Goal: Task Accomplishment & Management: Use online tool/utility

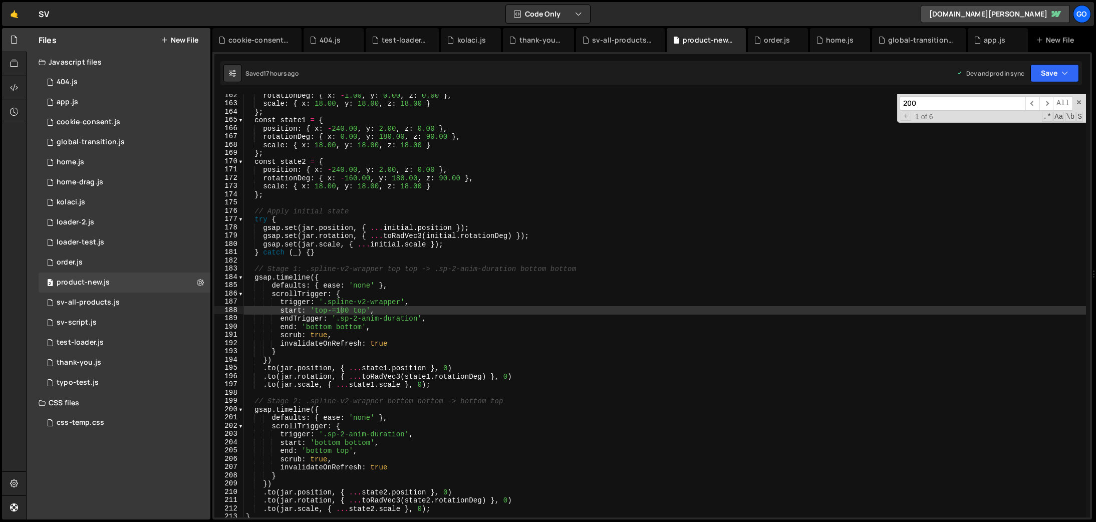
scroll to position [1334, 0]
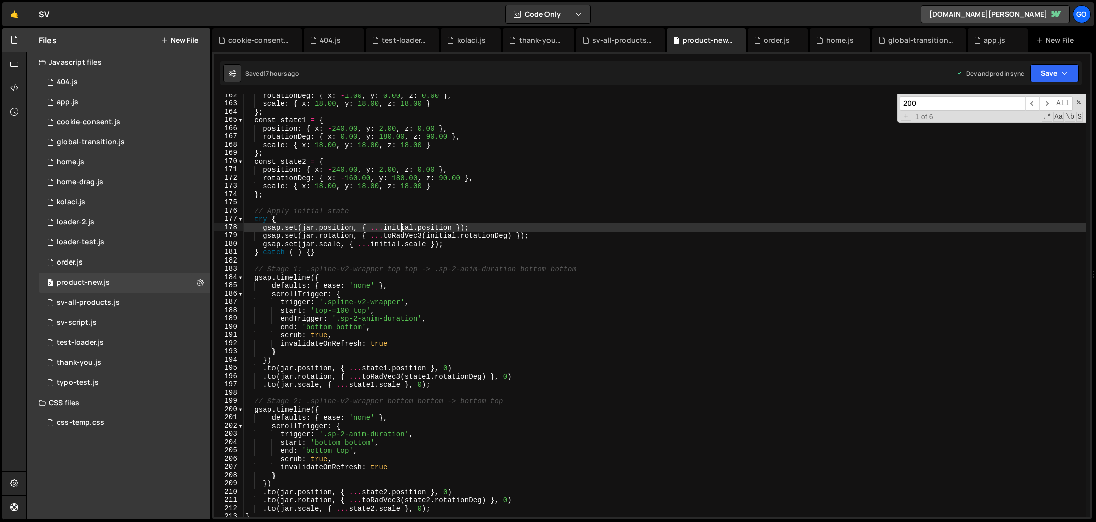
click at [399, 224] on div "rotationDeg : { x : - 1.00 , y : 0.00 , z : 0.00 } , scale : { x : 18.00 , y : …" at bounding box center [665, 311] width 842 height 440
click at [363, 312] on div "rotationDeg : { x : - 1.00 , y : 0.00 , z : 0.00 } , scale : { x : 18.00 , y : …" at bounding box center [665, 311] width 842 height 440
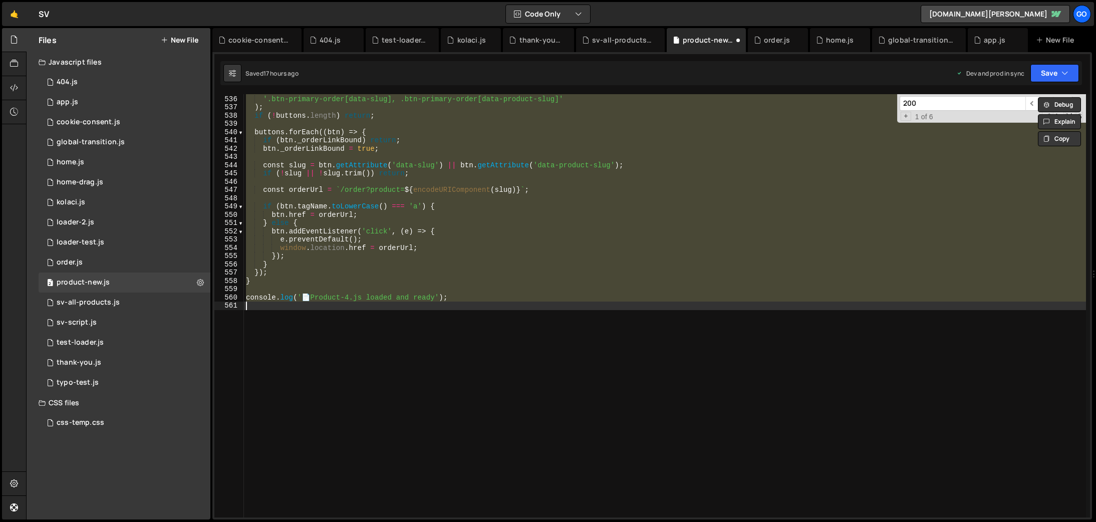
type textarea "start: 'top-=00 top',"
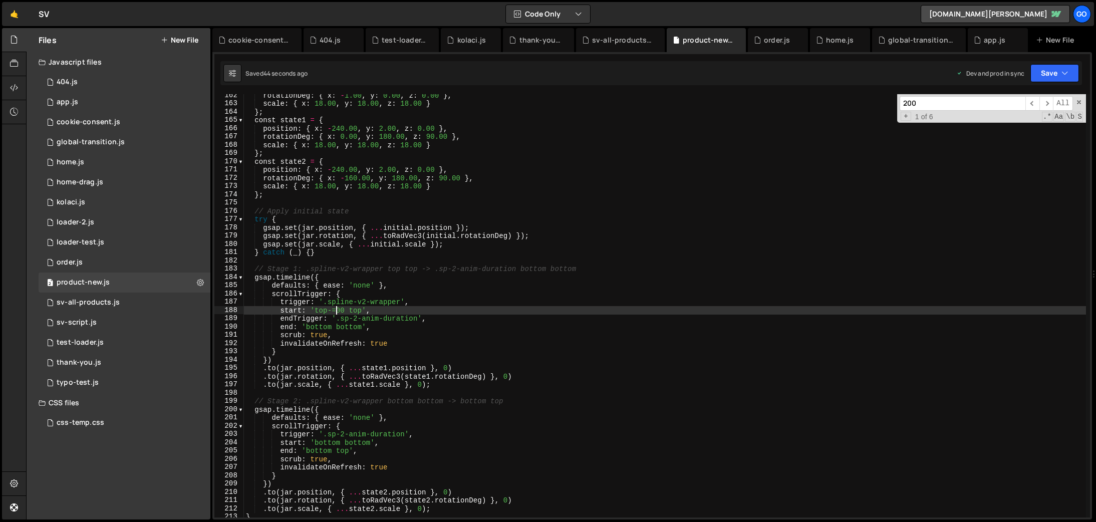
click at [443, 205] on div "rotationDeg : { x : - 1.00 , y : 0.00 , z : 0.00 } , scale : { x : 18.00 , y : …" at bounding box center [665, 311] width 842 height 440
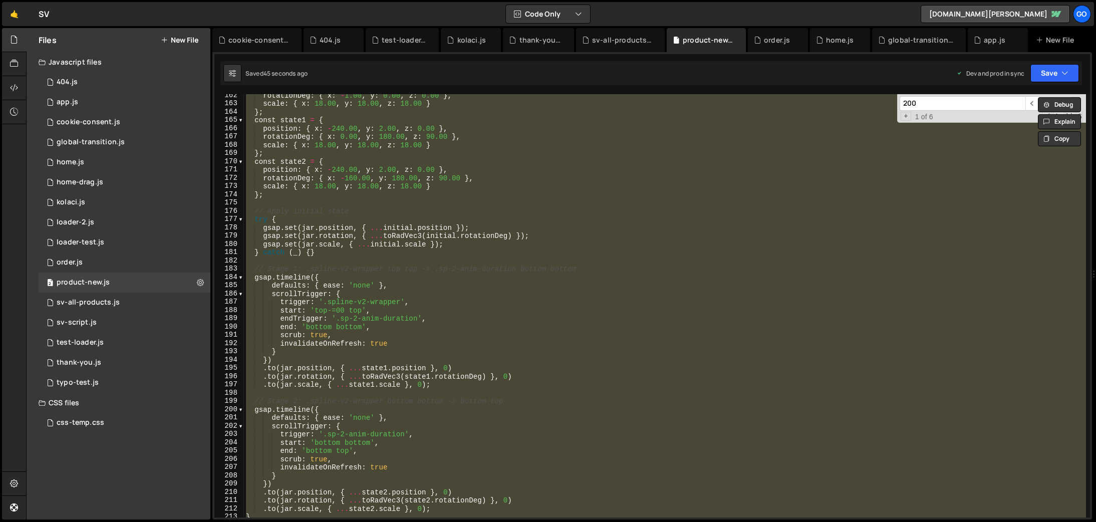
click at [632, 219] on div "rotationDeg : { x : - 1.00 , y : 0.00 , z : 0.00 } , scale : { x : 18.00 , y : …" at bounding box center [665, 305] width 842 height 423
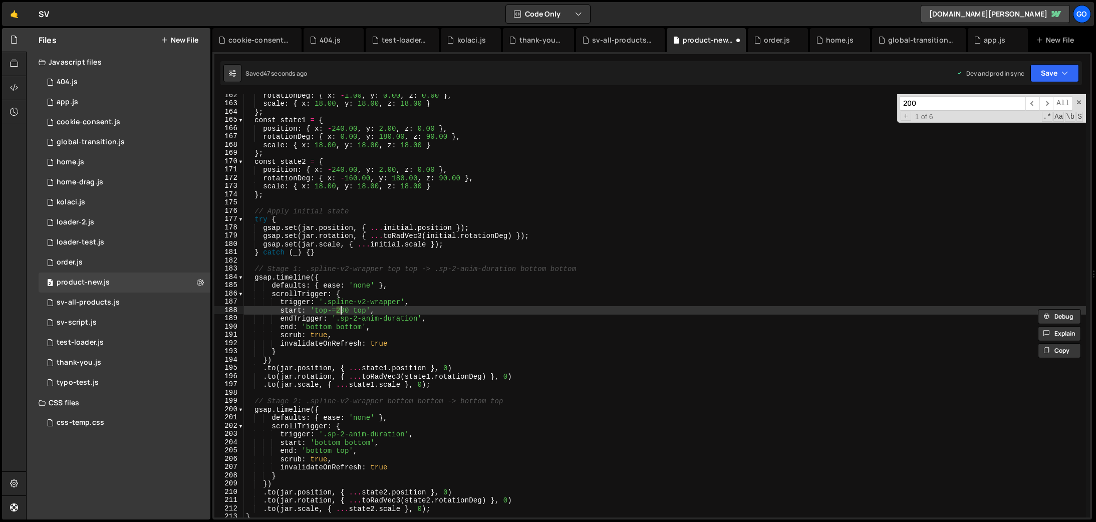
scroll to position [1334, 0]
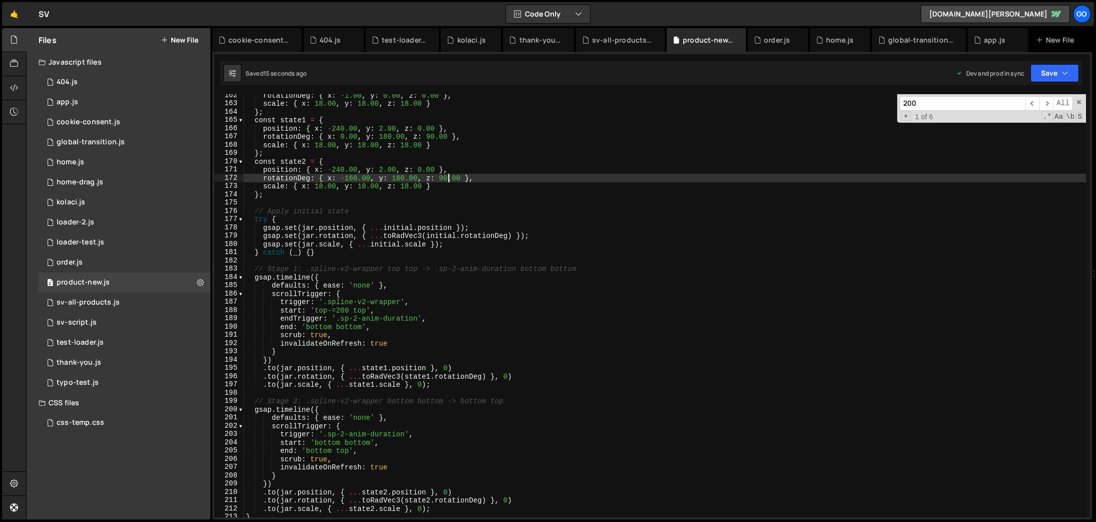
click at [447, 174] on div "rotationDeg : { x : - 1.00 , y : 0.00 , z : 0.00 } , scale : { x : 18.00 , y : …" at bounding box center [665, 311] width 842 height 440
type textarea "console.log('📄 Product-4.js loaded and ready');"
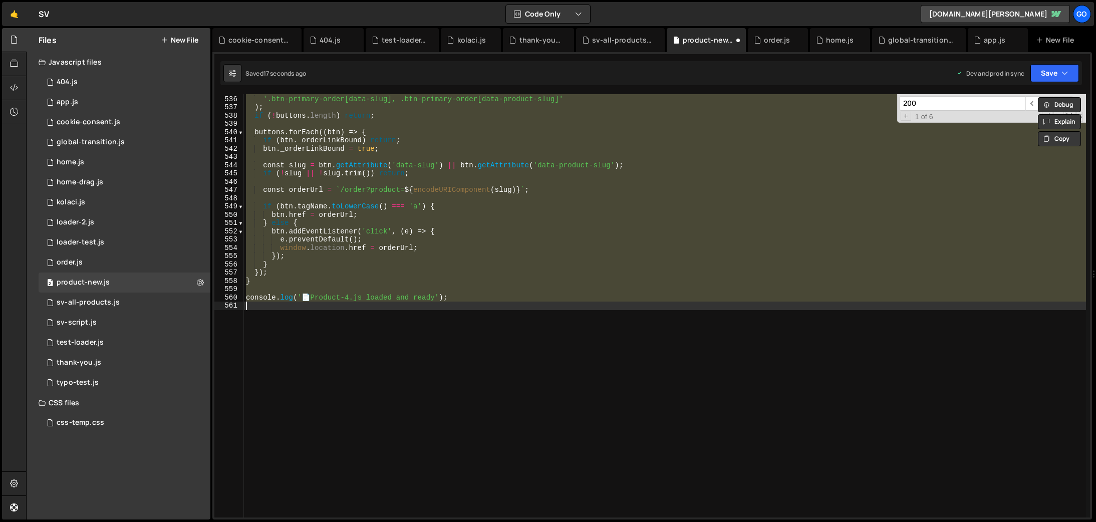
scroll to position [4421, 0]
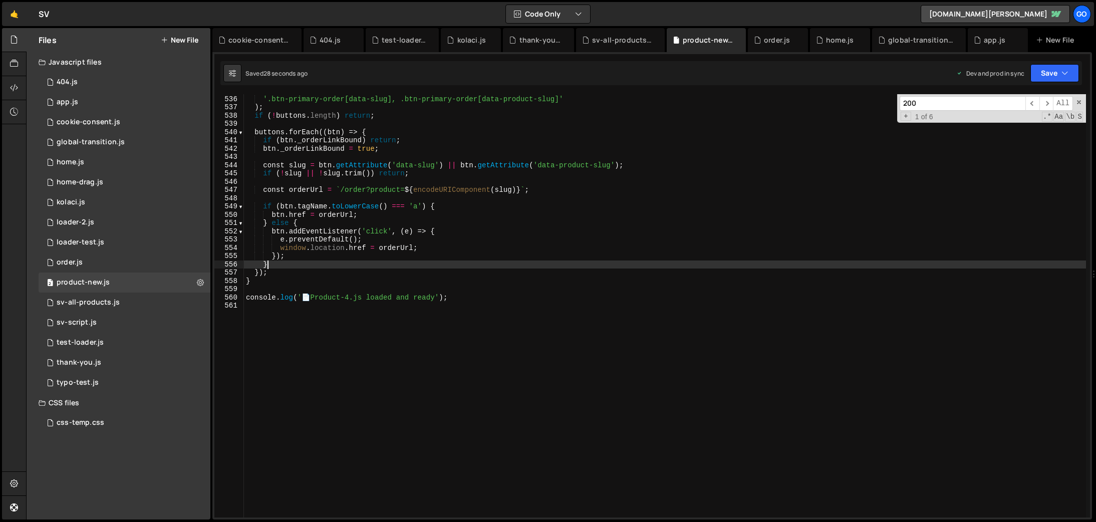
click at [472, 261] on div "const buttons = document . querySelectorAll ( '.btn-primary-order[data-slug], .…" at bounding box center [665, 307] width 842 height 440
type textarea "console.log('📄 Product-4.js loaded and ready');"
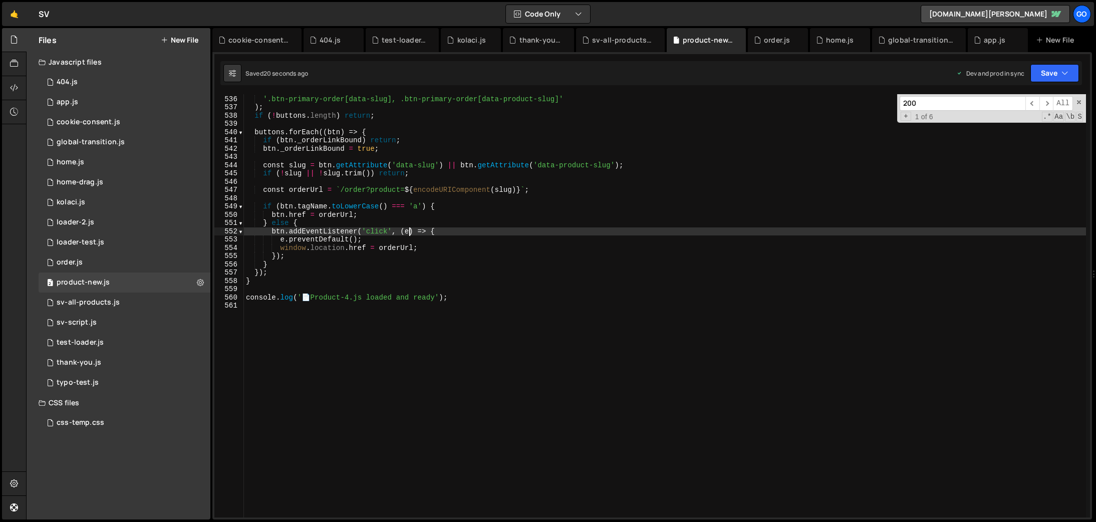
click at [411, 227] on div "const buttons = document . querySelectorAll ( '.btn-primary-order[data-slug], .…" at bounding box center [665, 307] width 842 height 440
type textarea "console.log('📄 Product-4.js loaded and ready');"
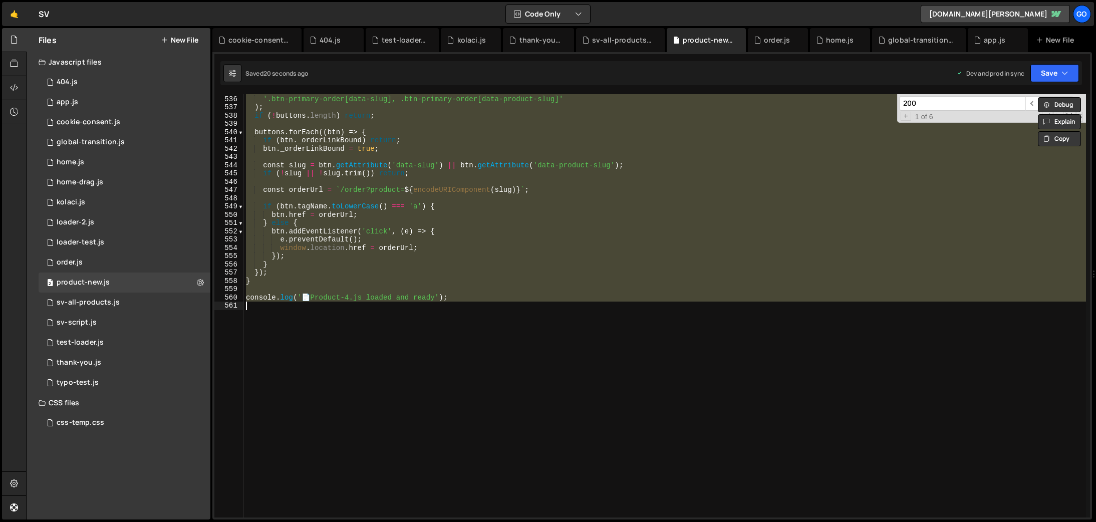
paste textarea
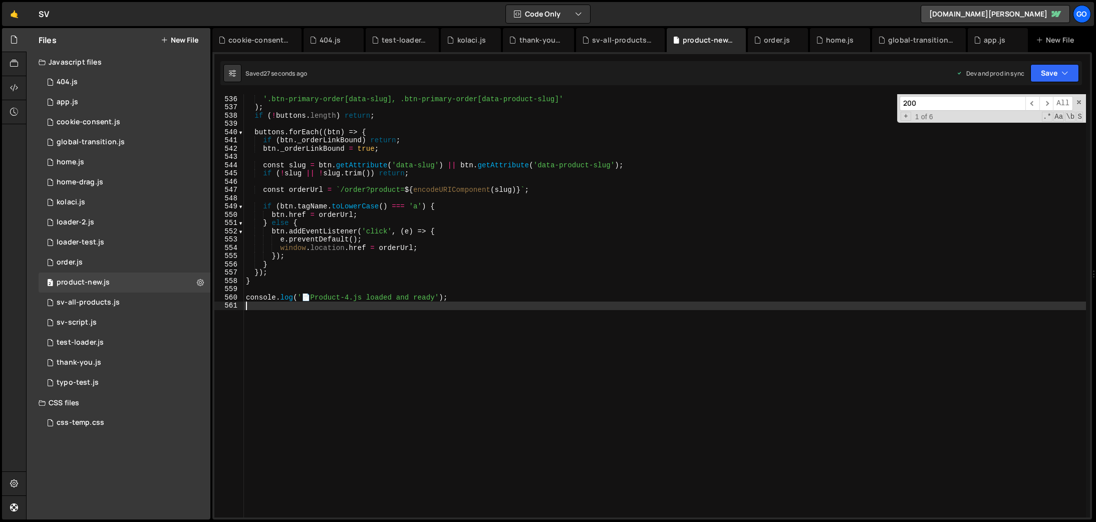
click at [447, 197] on div "const buttons = document . querySelectorAll ( '.btn-primary-order[data-slug], .…" at bounding box center [665, 307] width 842 height 440
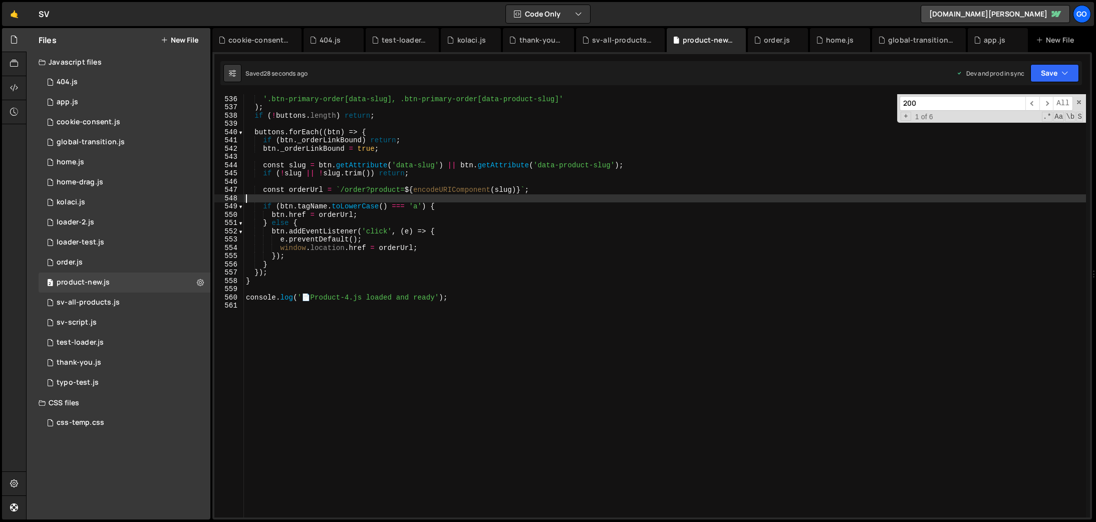
type textarea "console.log('📄 Product-4.js loaded and ready');"
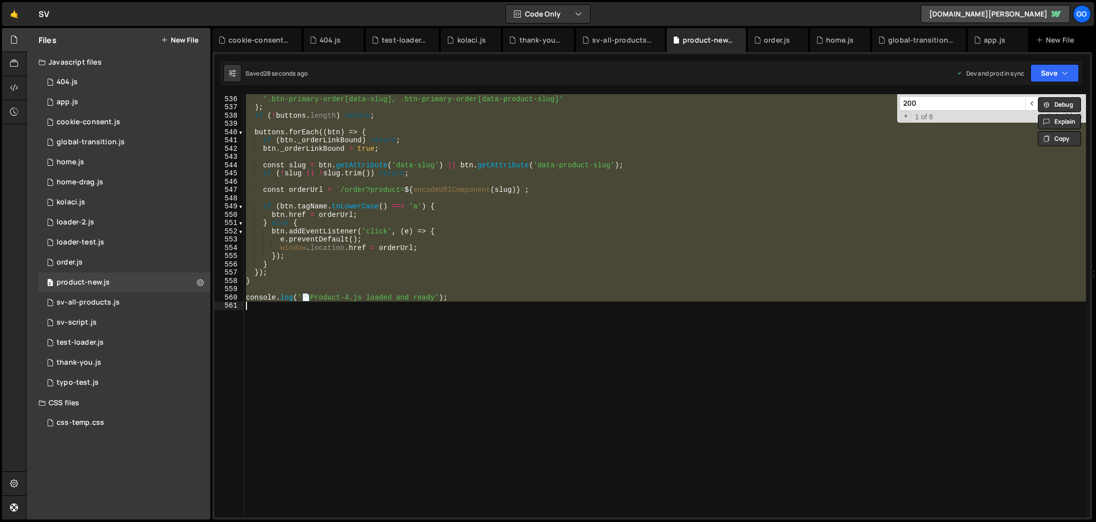
paste textarea
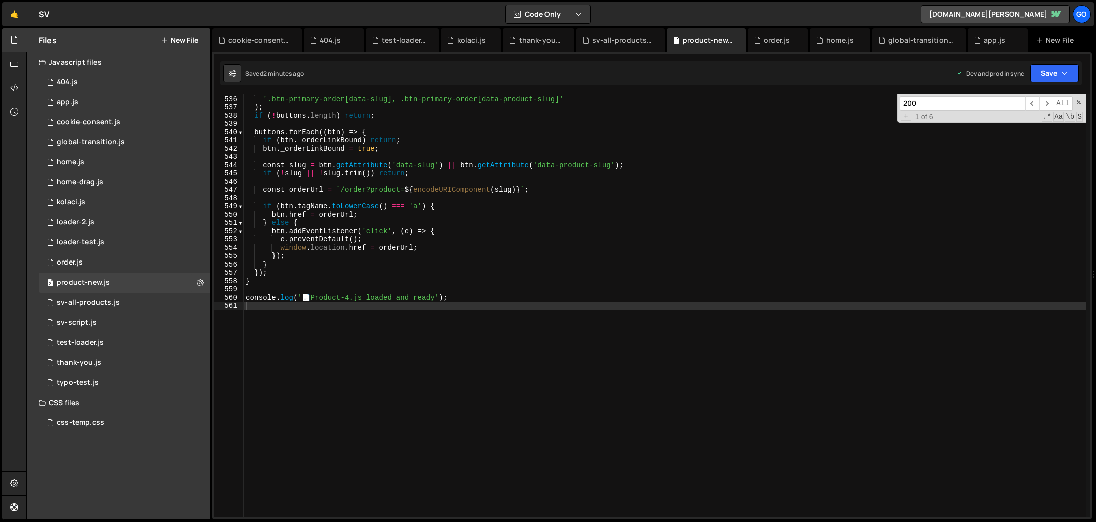
click at [967, 109] on input "200" at bounding box center [963, 103] width 126 height 15
click at [1049, 104] on span "​" at bounding box center [1046, 103] width 14 height 15
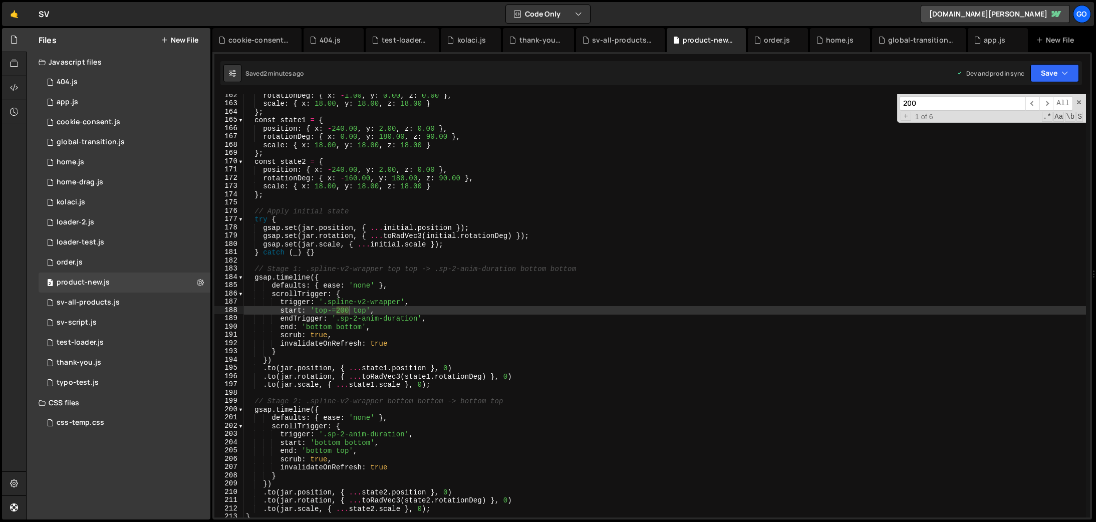
click at [336, 311] on div "rotationDeg : { x : - 1.00 , y : 0.00 , z : 0.00 } , scale : { x : 18.00 , y : …" at bounding box center [665, 305] width 842 height 423
drag, startPoint x: 337, startPoint y: 309, endPoint x: 348, endPoint y: 309, distance: 11.0
click at [348, 309] on div "rotationDeg : { x : - 1.00 , y : 0.00 , z : 0.00 } , scale : { x : 18.00 , y : …" at bounding box center [665, 311] width 842 height 440
click at [337, 312] on div "rotationDeg : { x : - 1.00 , y : 0.00 , z : 0.00 } , scale : { x : 18.00 , y : …" at bounding box center [665, 311] width 842 height 440
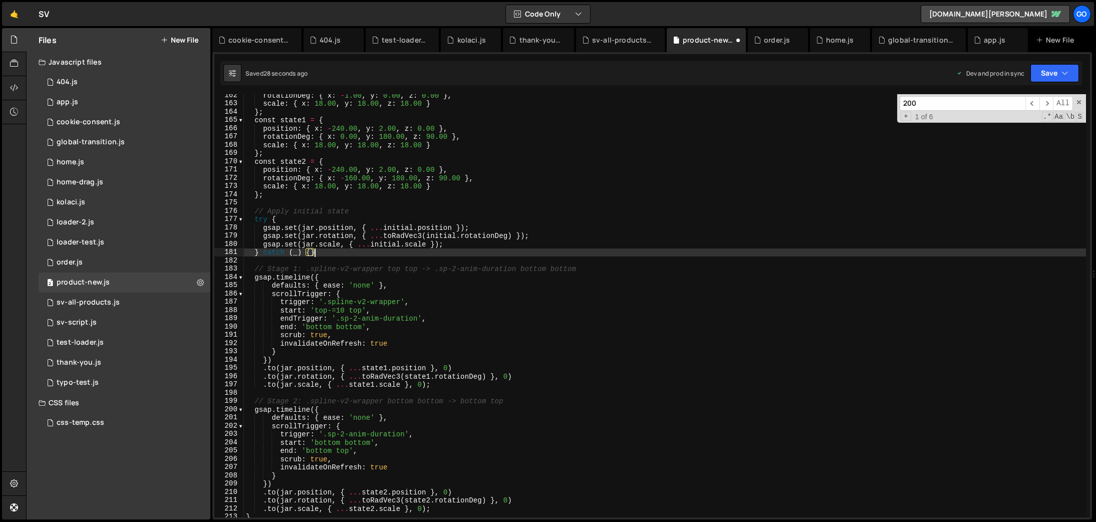
click at [548, 249] on div "rotationDeg : { x : - 1.00 , y : 0.00 , z : 0.00 } , scale : { x : 18.00 , y : …" at bounding box center [665, 311] width 842 height 440
click at [340, 309] on div "rotationDeg : { x : - 1.00 , y : 0.00 , z : 0.00 } , scale : { x : 18.00 , y : …" at bounding box center [665, 311] width 842 height 440
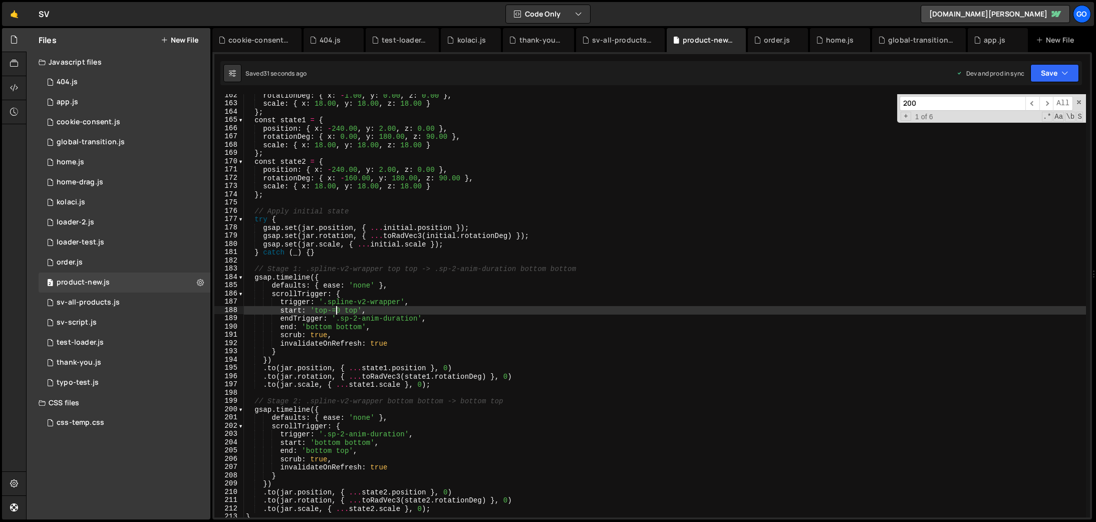
click at [489, 219] on div "rotationDeg : { x : - 1.00 , y : 0.00 , z : 0.00 } , scale : { x : 18.00 , y : …" at bounding box center [665, 311] width 842 height 440
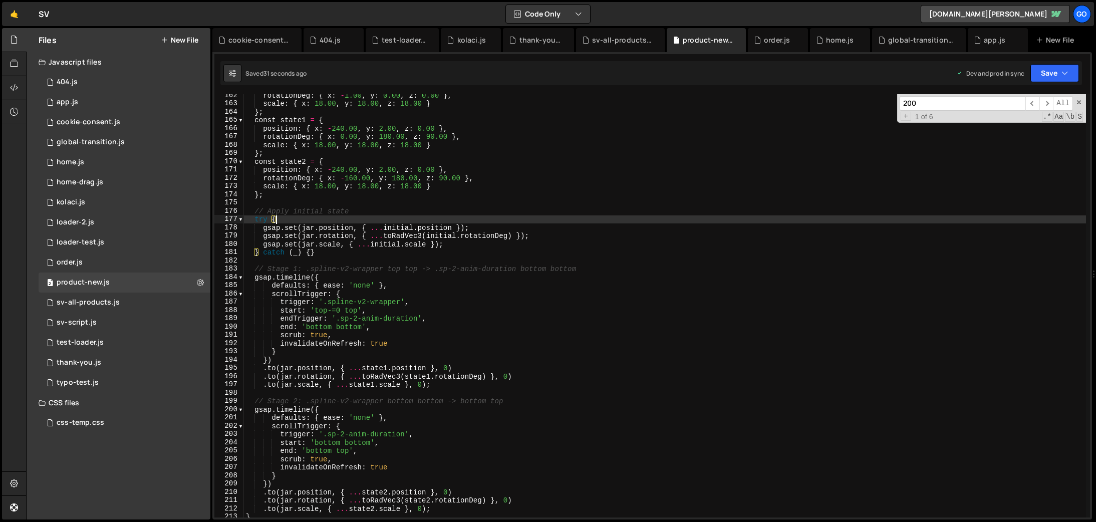
scroll to position [0, 2]
type textarea "console.log('📄 Product-4.js loaded and ready');"
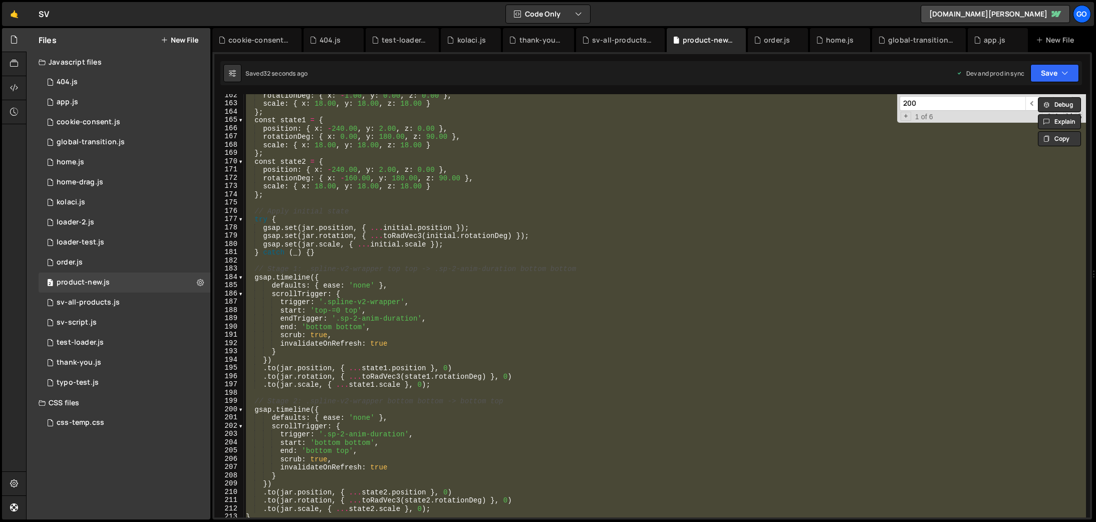
paste textarea
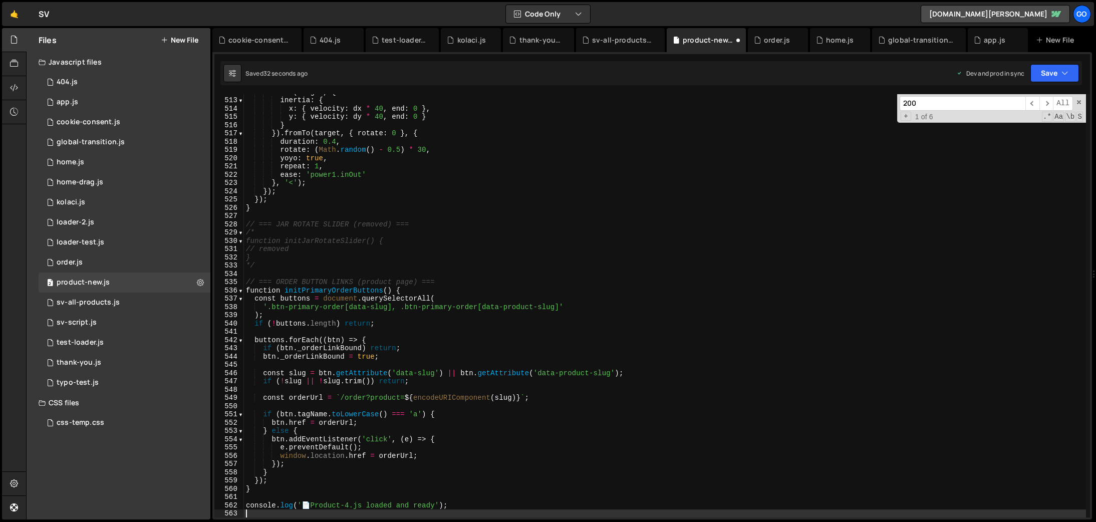
scroll to position [4230, 0]
click at [1044, 99] on span "​" at bounding box center [1046, 103] width 14 height 15
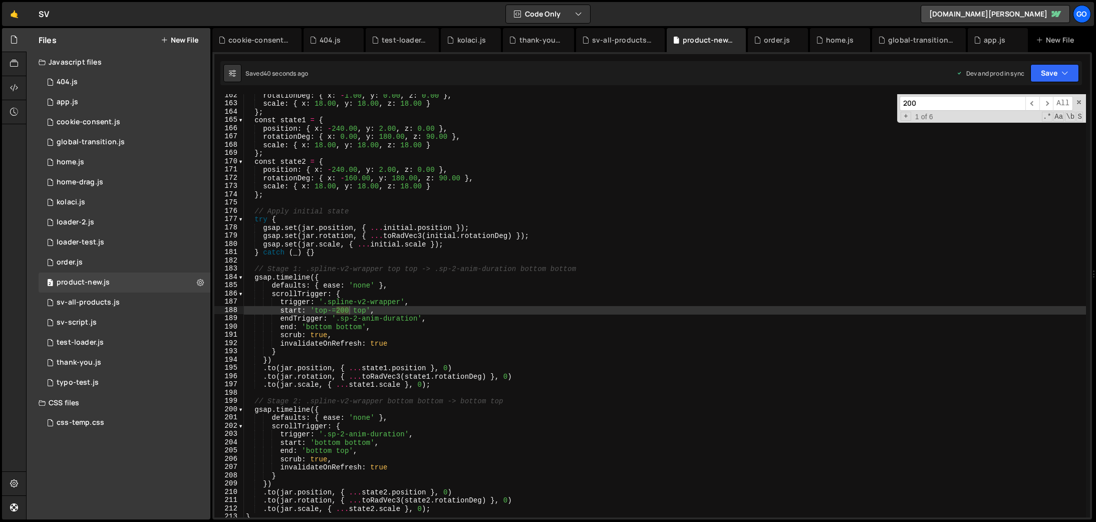
click at [339, 310] on div "rotationDeg : { x : - 1.00 , y : 0.00 , z : 0.00 } , scale : { x : 18.00 , y : …" at bounding box center [665, 305] width 842 height 423
click at [451, 247] on div "rotationDeg : { x : - 1.00 , y : 0.00 , z : 0.00 } , scale : { x : 18.00 , y : …" at bounding box center [665, 311] width 842 height 440
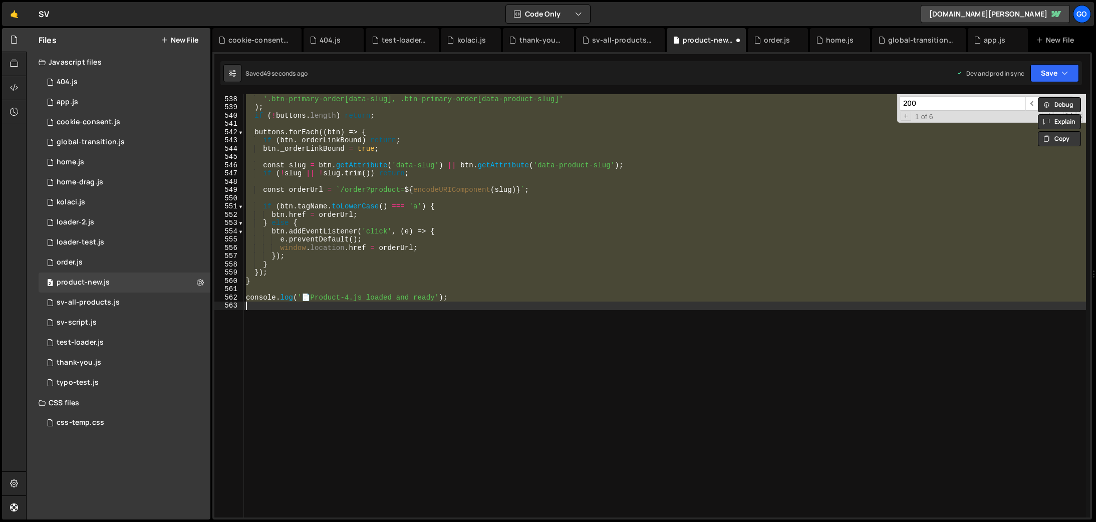
scroll to position [4438, 0]
type textarea "start: 'top-=200 top',"
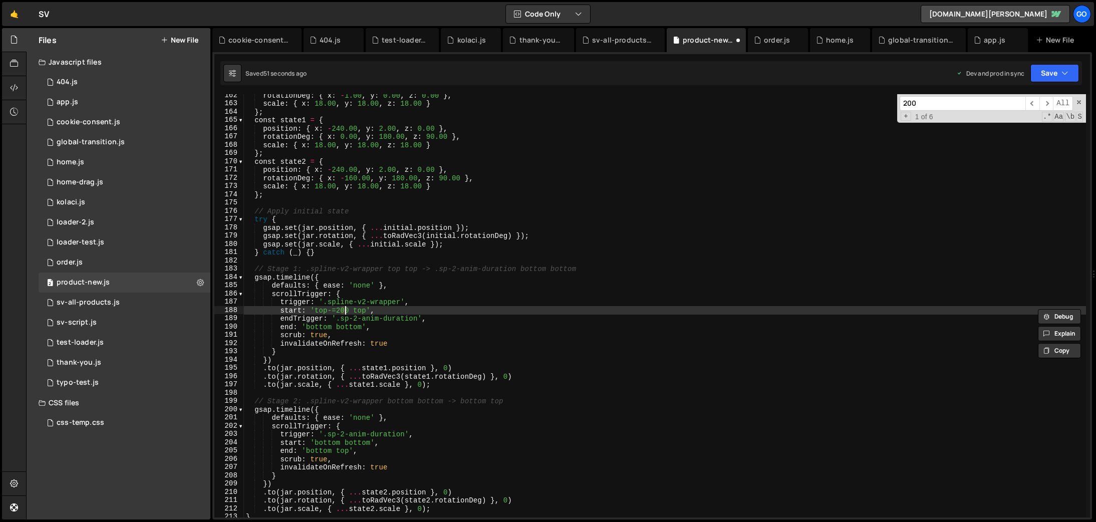
scroll to position [1334, 0]
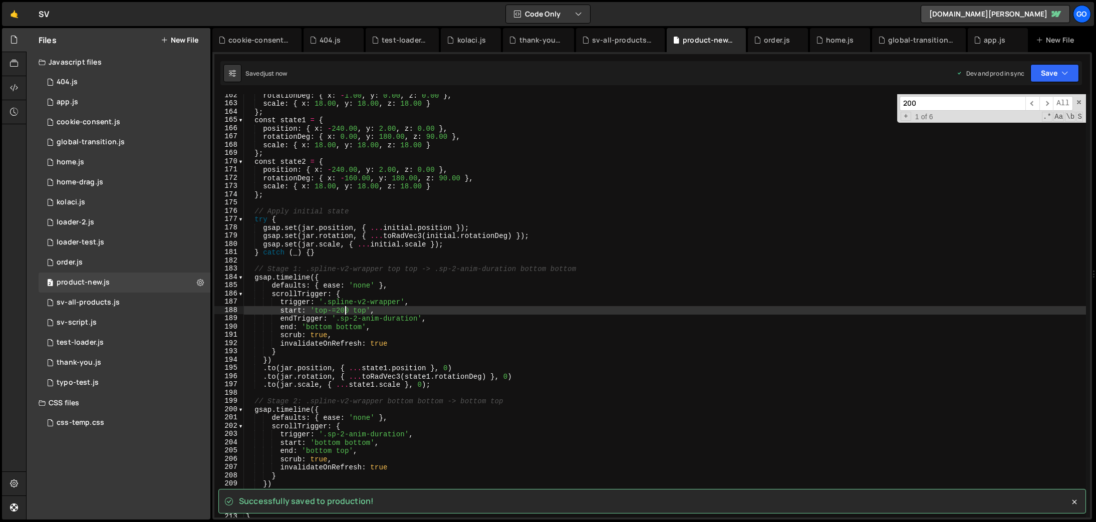
click at [448, 206] on div "rotationDeg : { x : - 1.00 , y : 0.00 , z : 0.00 } , scale : { x : 18.00 , y : …" at bounding box center [665, 311] width 842 height 440
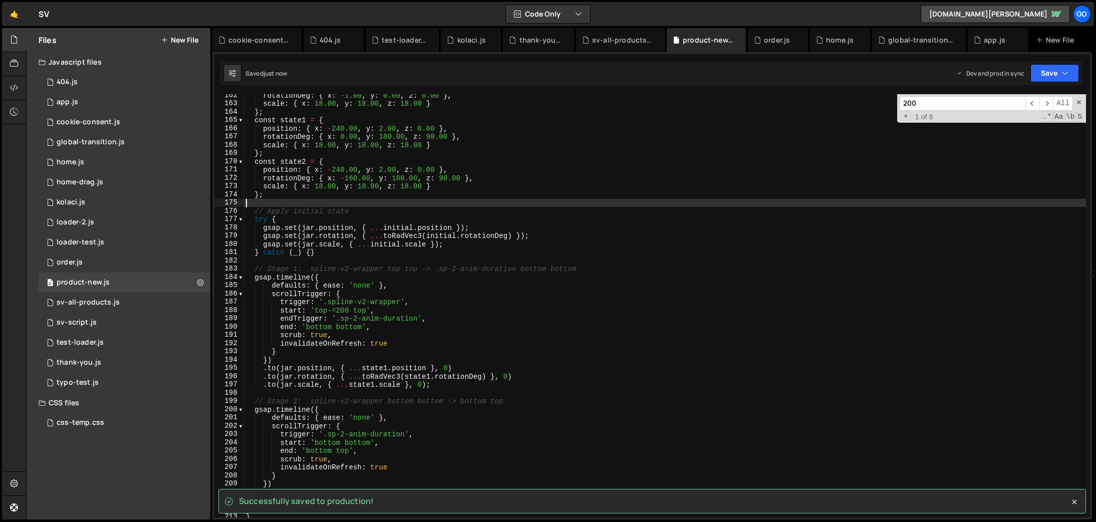
type textarea "console.log('📄 Product-4.js loaded and ready');"
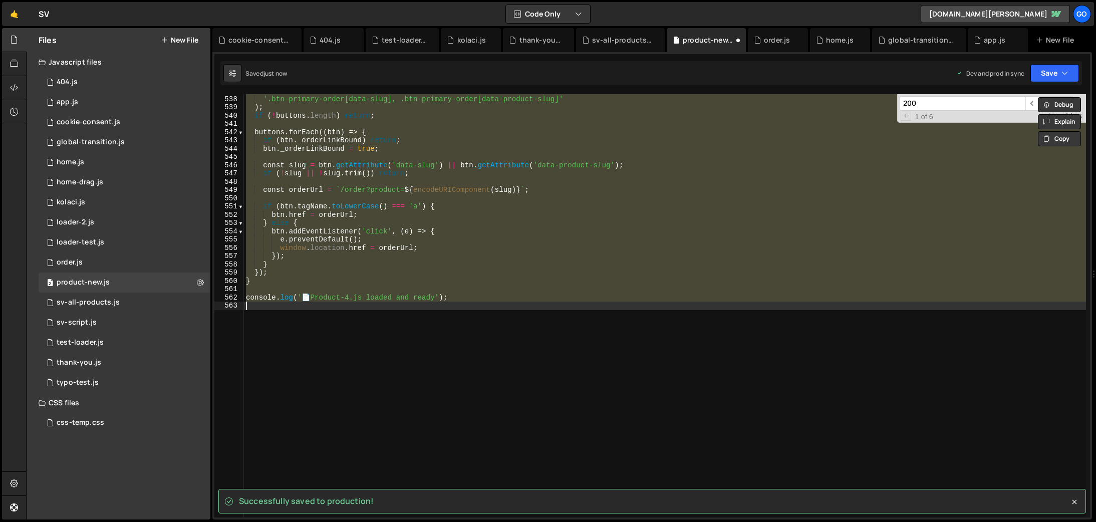
scroll to position [4438, 0]
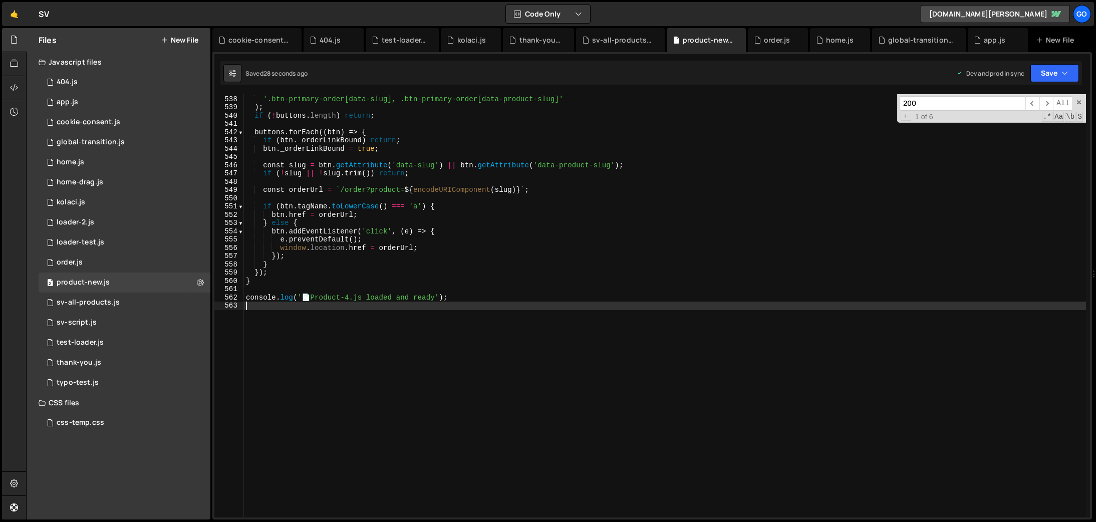
click at [425, 217] on div "const buttons = document . querySelectorAll ( '.btn-primary-order[data-slug], .…" at bounding box center [665, 307] width 842 height 440
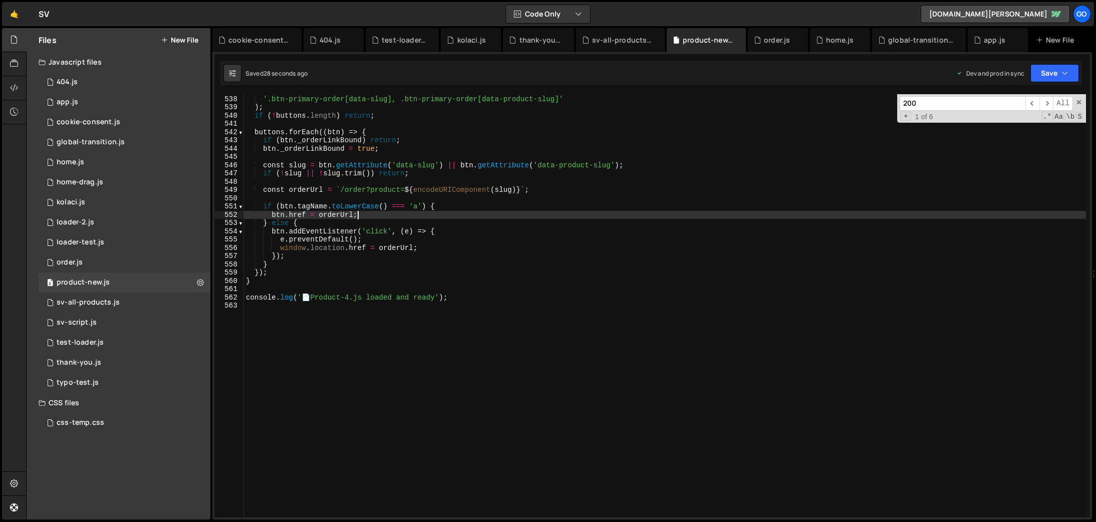
type textarea "console.log('📄 Product-4.js loaded and ready');"
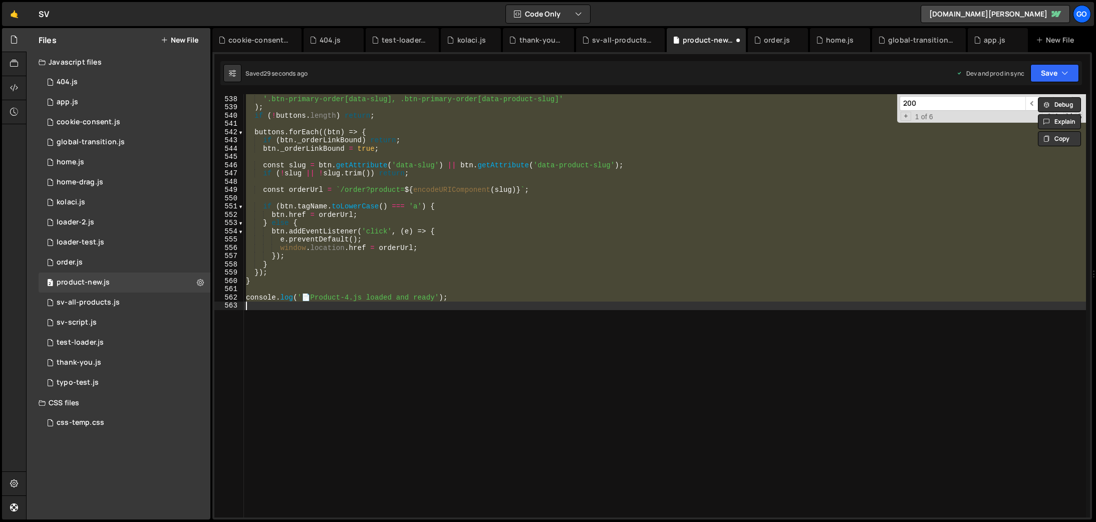
scroll to position [4421, 0]
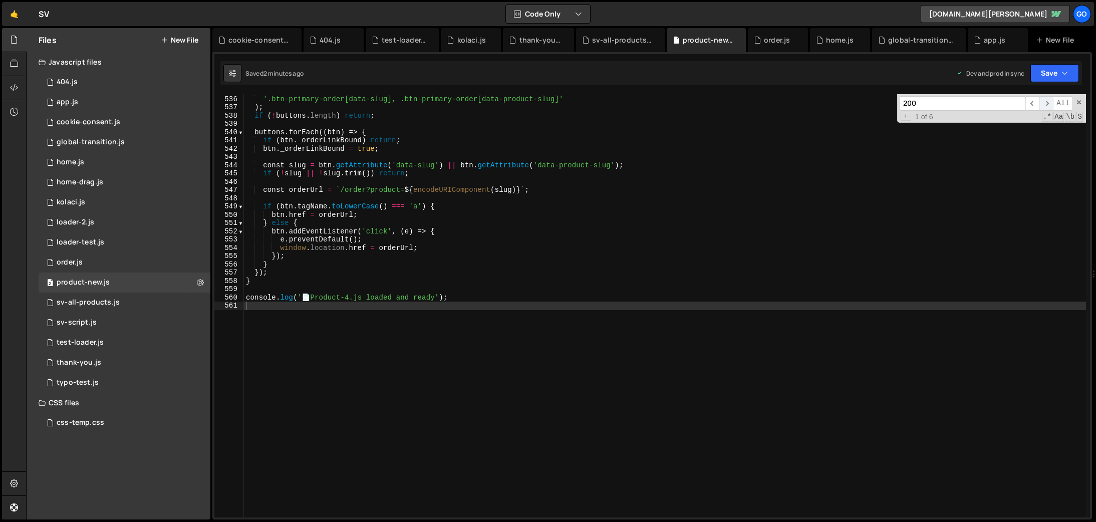
click at [1043, 102] on span "​" at bounding box center [1046, 103] width 14 height 15
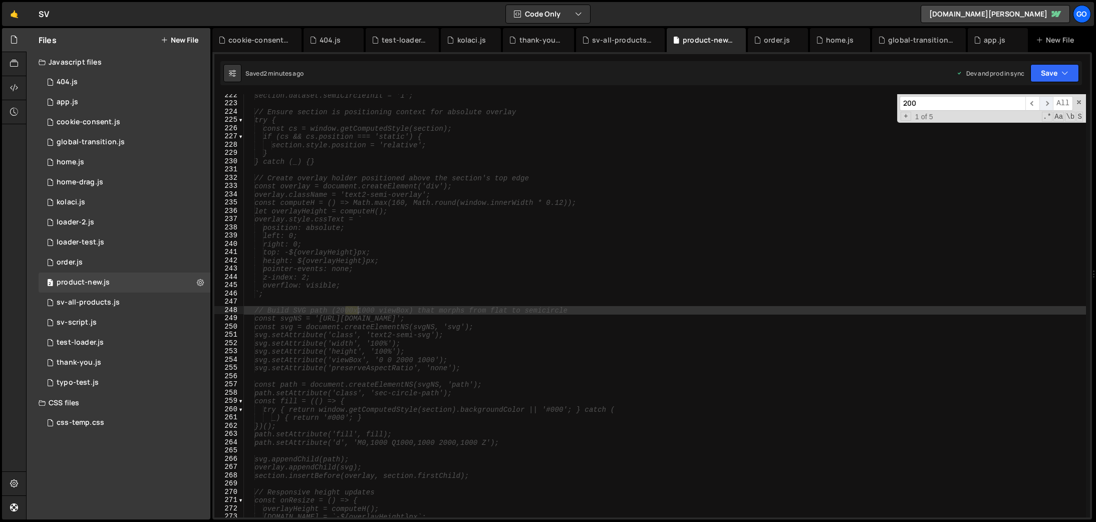
click at [1043, 102] on span "​" at bounding box center [1046, 103] width 14 height 15
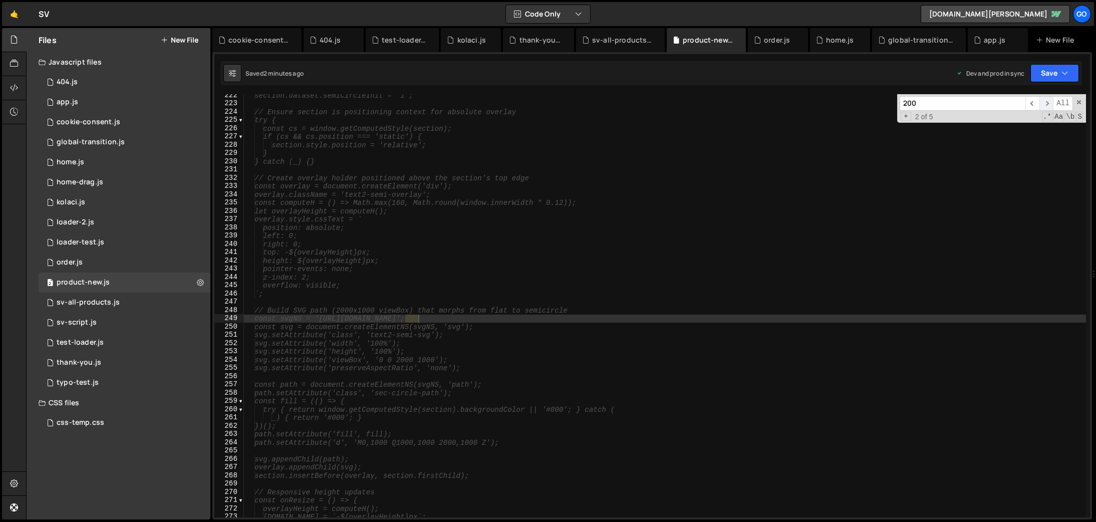
click at [1043, 102] on span "​" at bounding box center [1046, 103] width 14 height 15
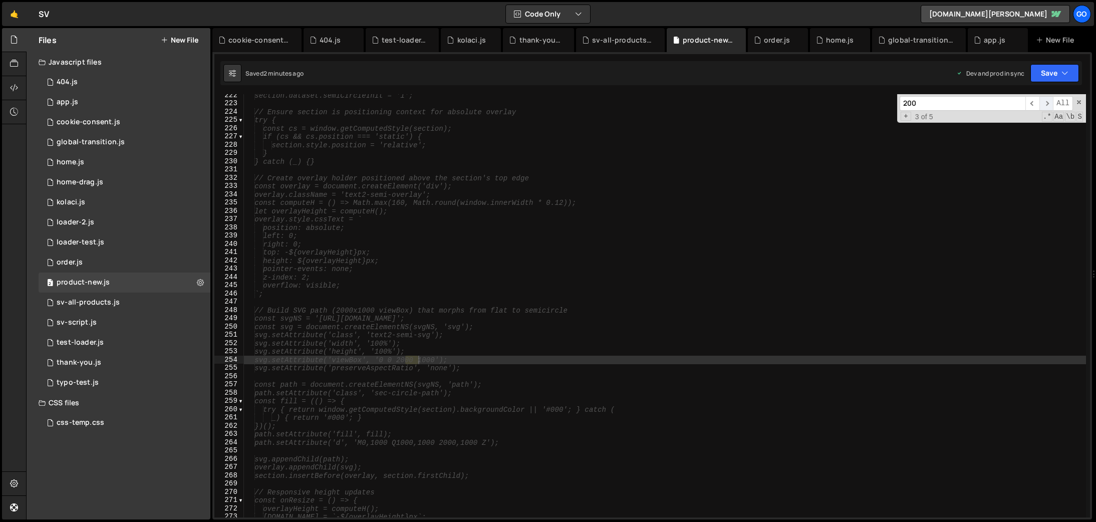
click at [1043, 102] on span "​" at bounding box center [1046, 103] width 14 height 15
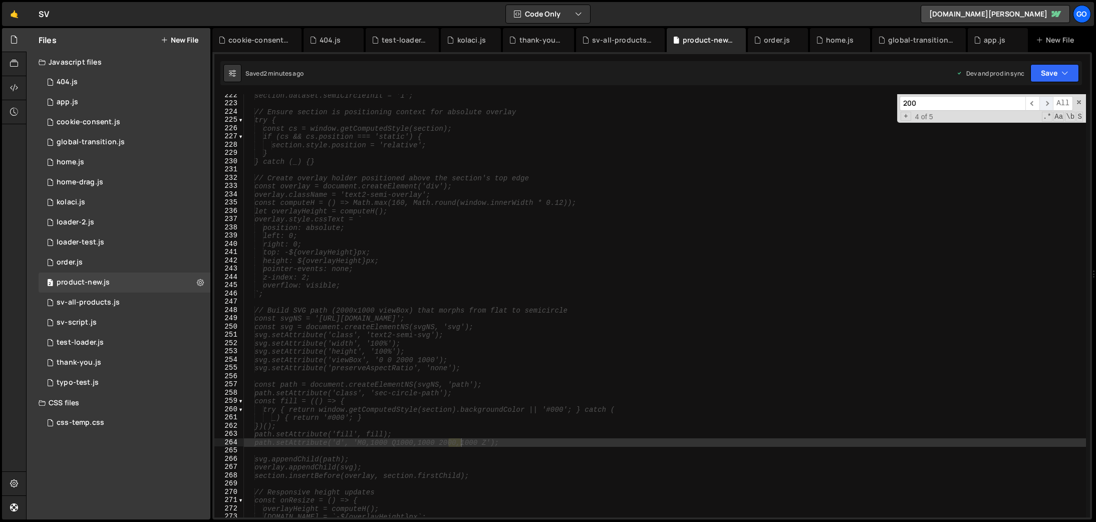
click at [1043, 102] on span "​" at bounding box center [1046, 103] width 14 height 15
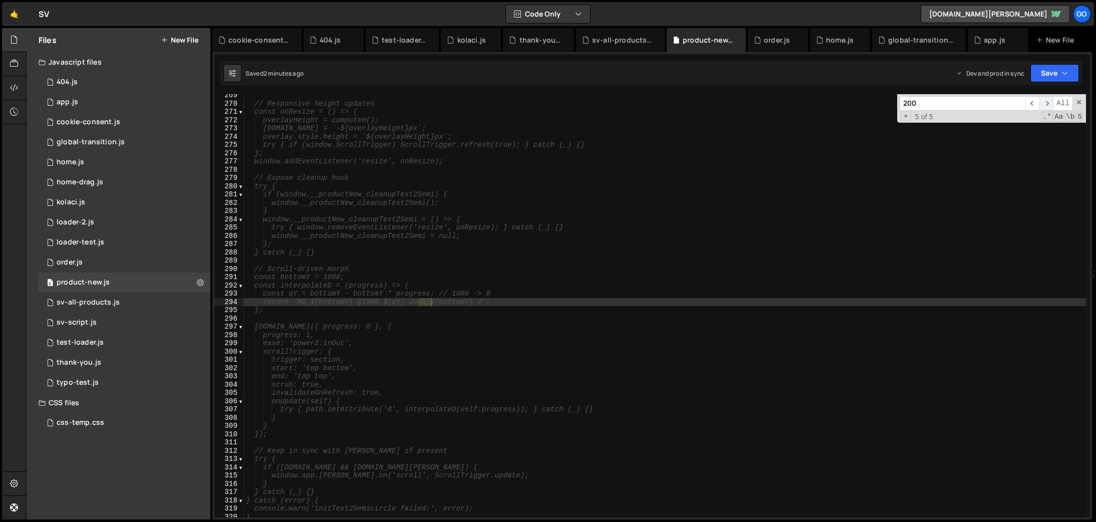
scroll to position [2218, 0]
click at [1043, 102] on span "​" at bounding box center [1046, 103] width 14 height 15
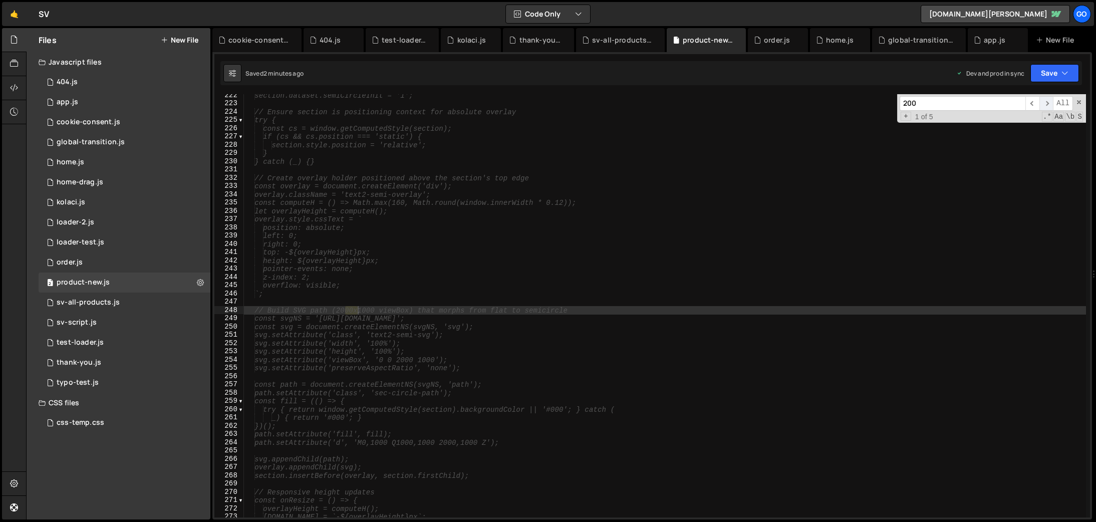
click at [1043, 102] on span "​" at bounding box center [1046, 103] width 14 height 15
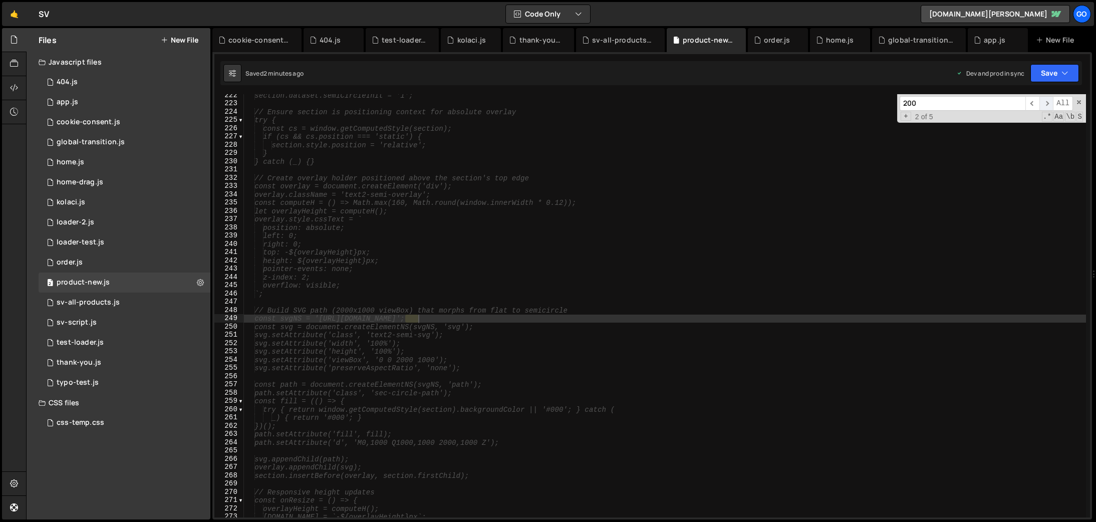
click at [1043, 102] on span "​" at bounding box center [1046, 103] width 14 height 15
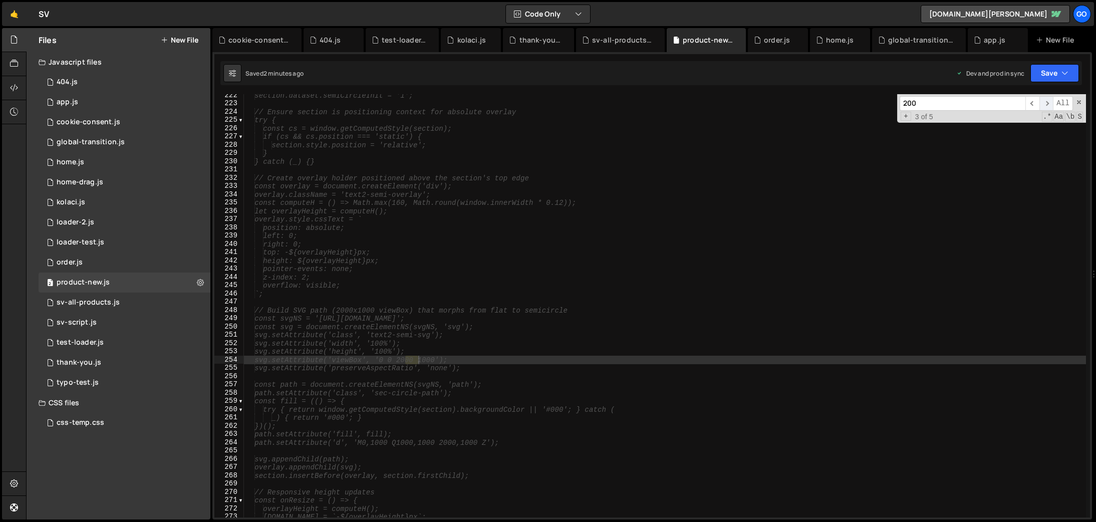
click at [1043, 102] on span "​" at bounding box center [1046, 103] width 14 height 15
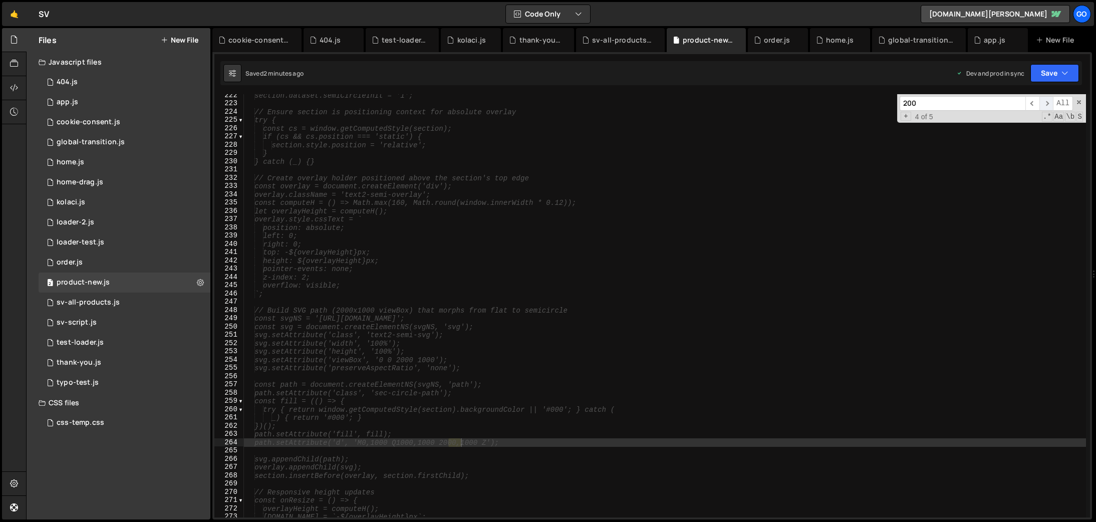
click at [1043, 102] on span "​" at bounding box center [1046, 103] width 14 height 15
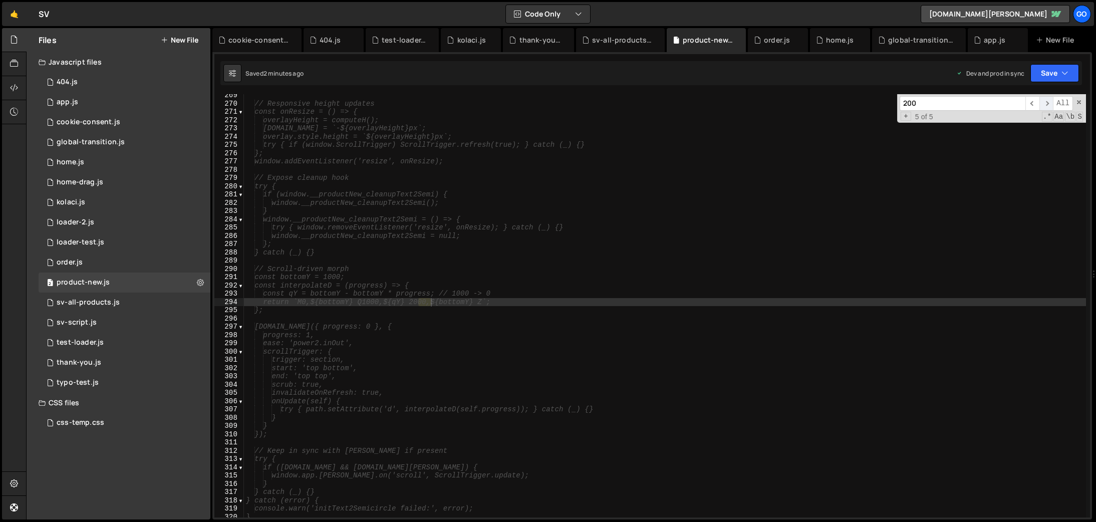
click at [1043, 102] on span "​" at bounding box center [1046, 103] width 14 height 15
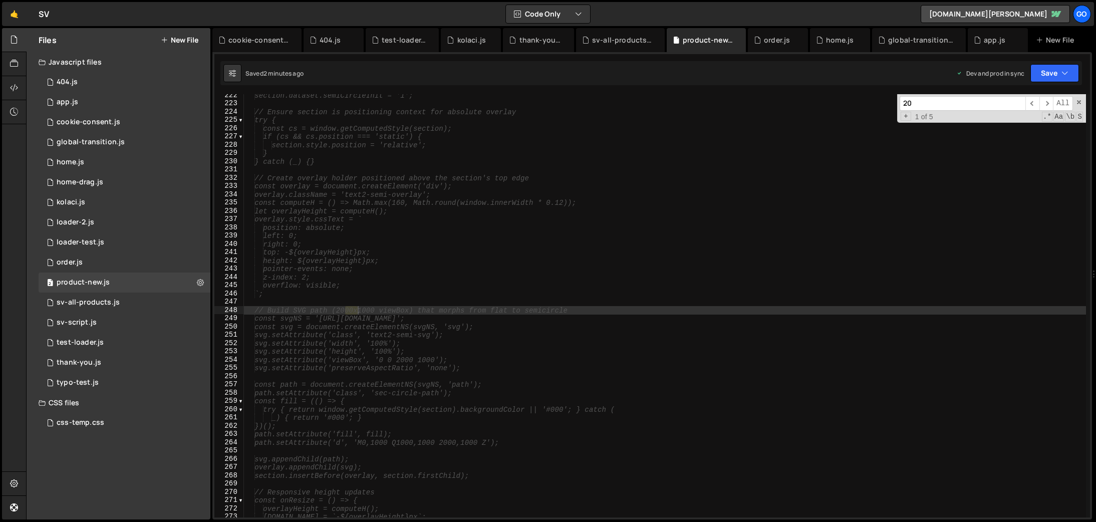
type input "2"
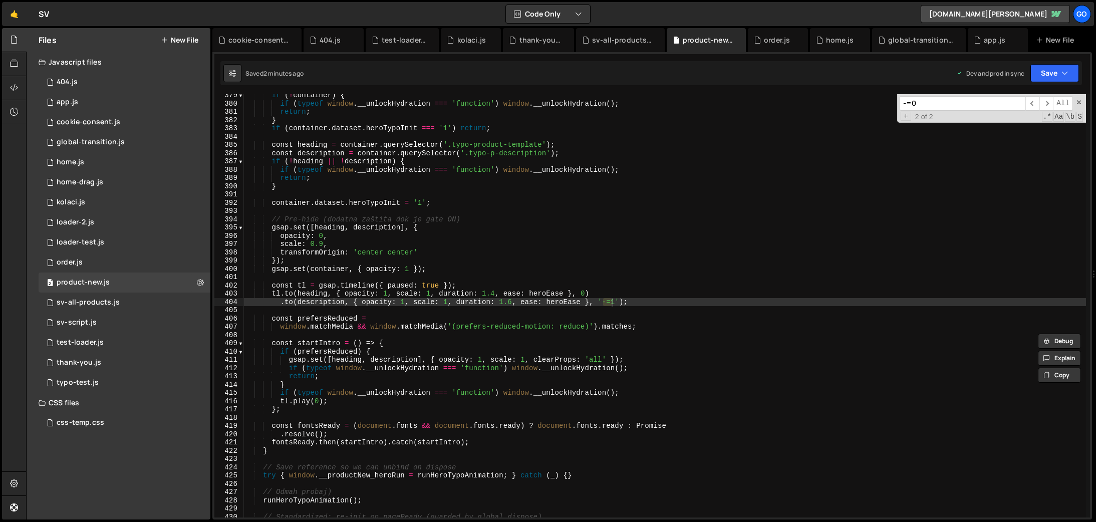
scroll to position [1334, 0]
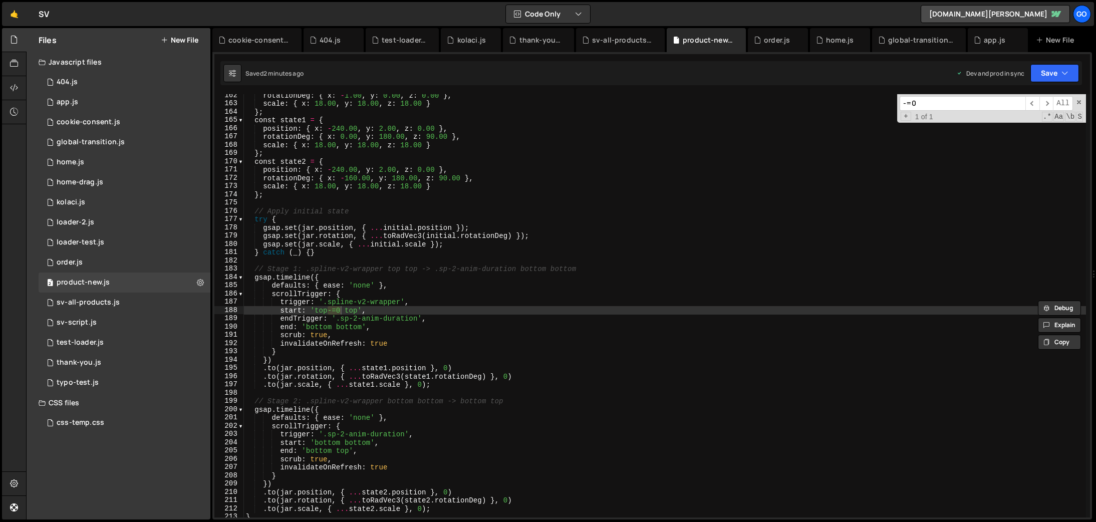
type input "-=0"
click at [338, 309] on div "rotationDeg : { x : - 1.00 , y : 0.00 , z : 0.00 } , scale : { x : 18.00 , y : …" at bounding box center [665, 305] width 842 height 423
click at [474, 185] on div "rotationDeg : { x : - 1.00 , y : 0.00 , z : 0.00 } , scale : { x : 18.00 , y : …" at bounding box center [665, 311] width 842 height 440
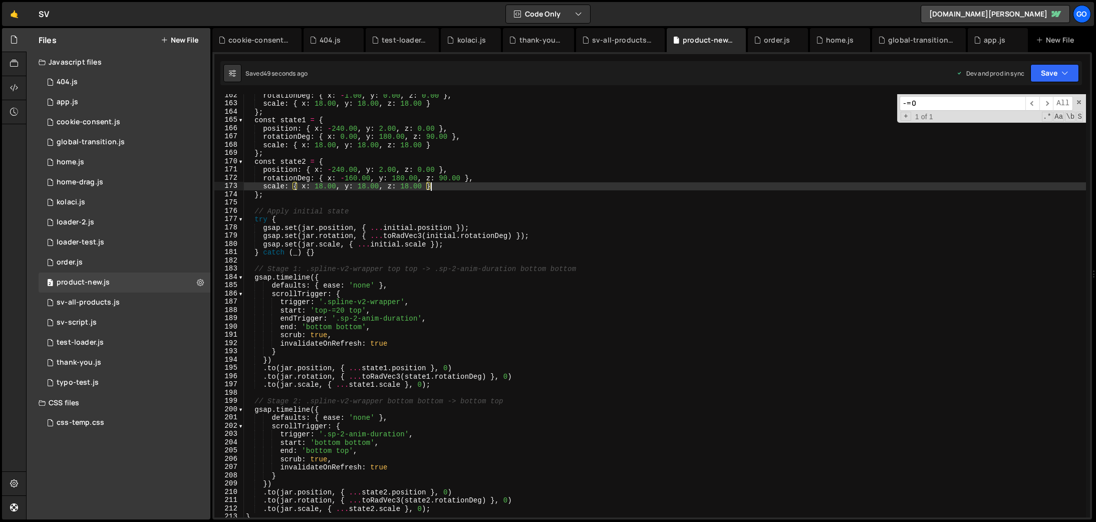
type textarea "console.log('📄 Product-4.js loaded and ready');"
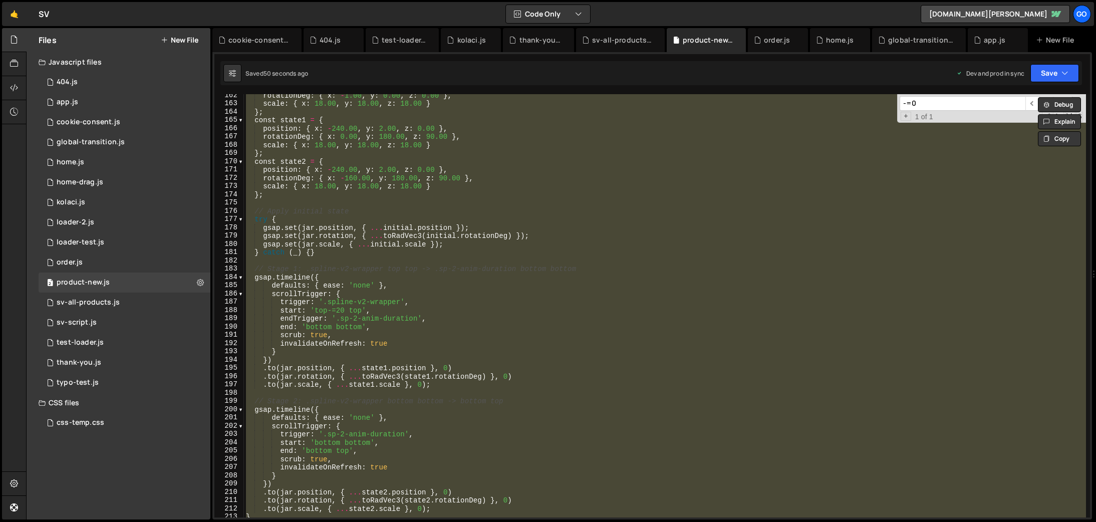
paste textarea
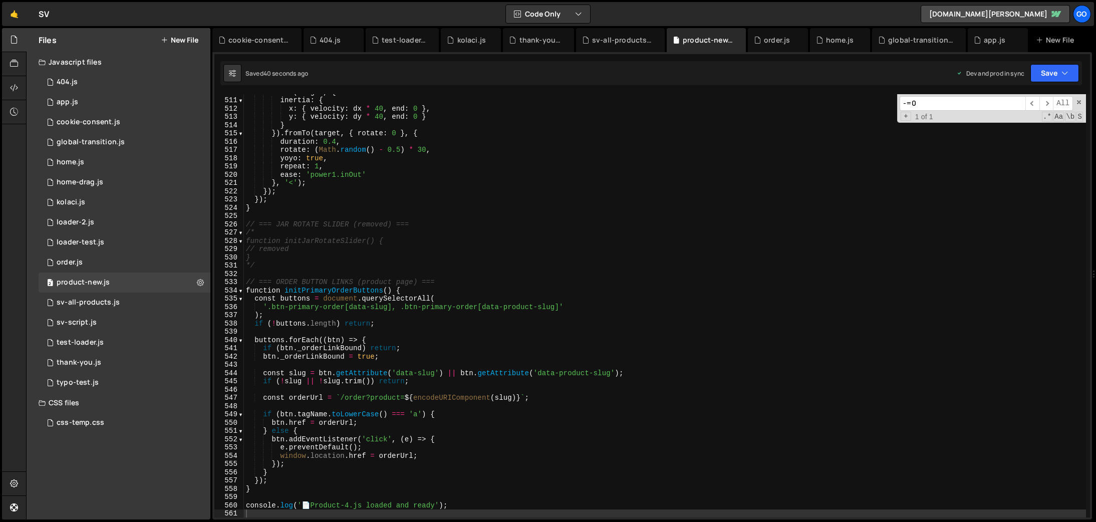
click at [475, 231] on div "tl . to ( target , { inertia : { x : { velocity : dx * 40 , end : 0 } , y : { v…" at bounding box center [665, 308] width 842 height 440
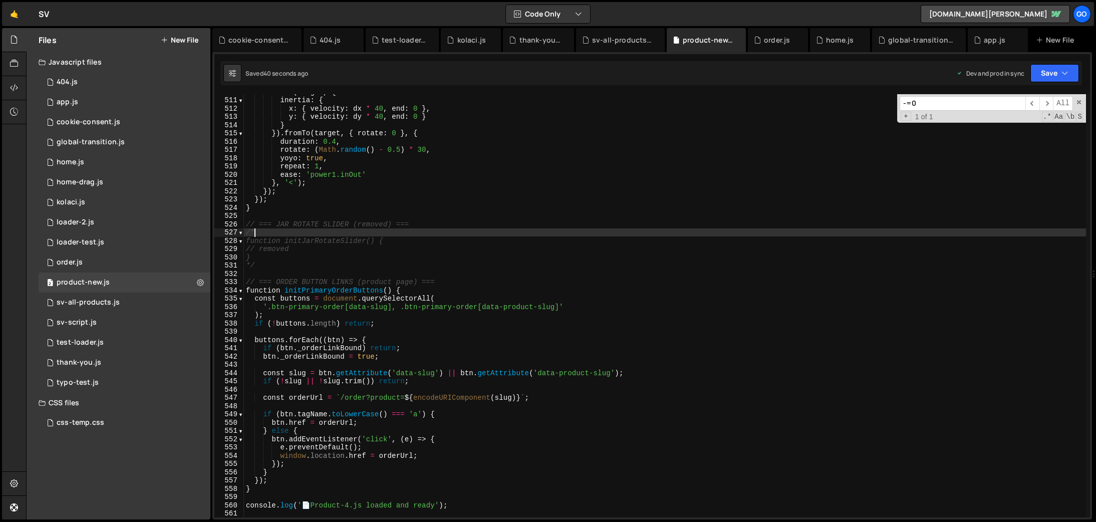
type textarea "console.log('📄 Product-4.js loaded and ready');"
